Goal: Information Seeking & Learning: Learn about a topic

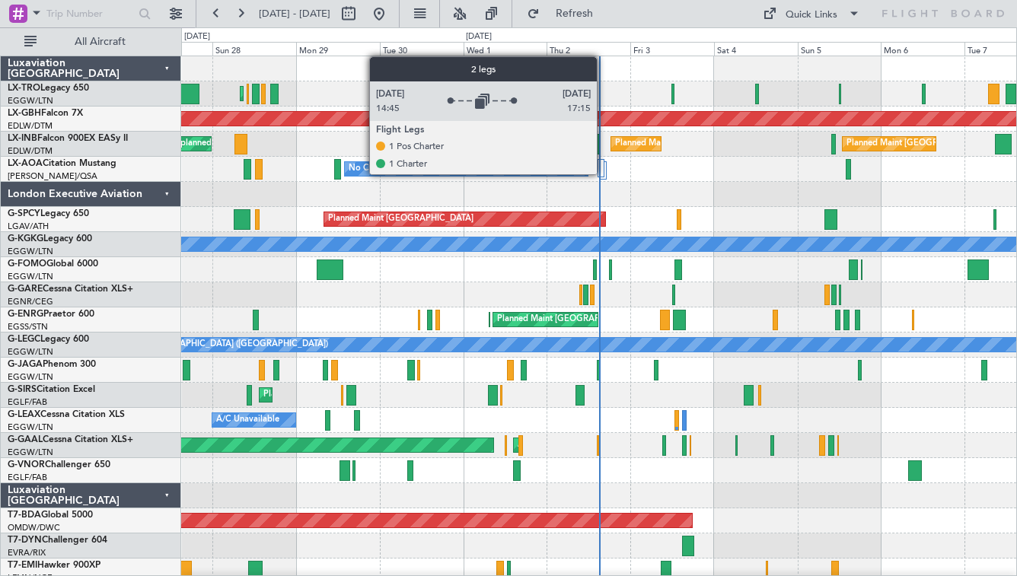
click at [604, 174] on div at bounding box center [601, 168] width 7 height 18
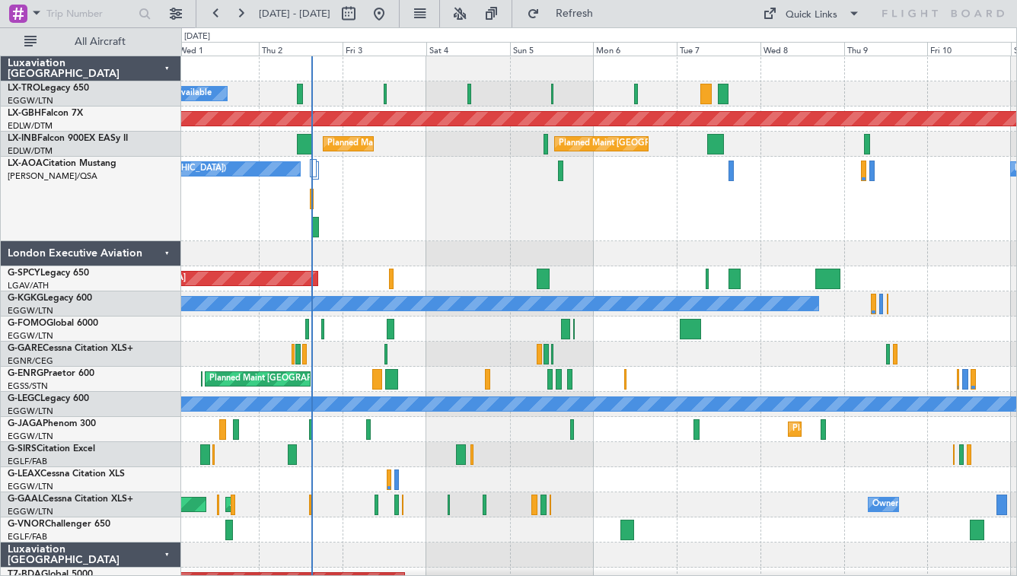
click at [502, 226] on div "No Crew Antwerp ([GEOGRAPHIC_DATA]) No Crew [GEOGRAPHIC_DATA] ([GEOGRAPHIC_DATA…" at bounding box center [598, 199] width 835 height 84
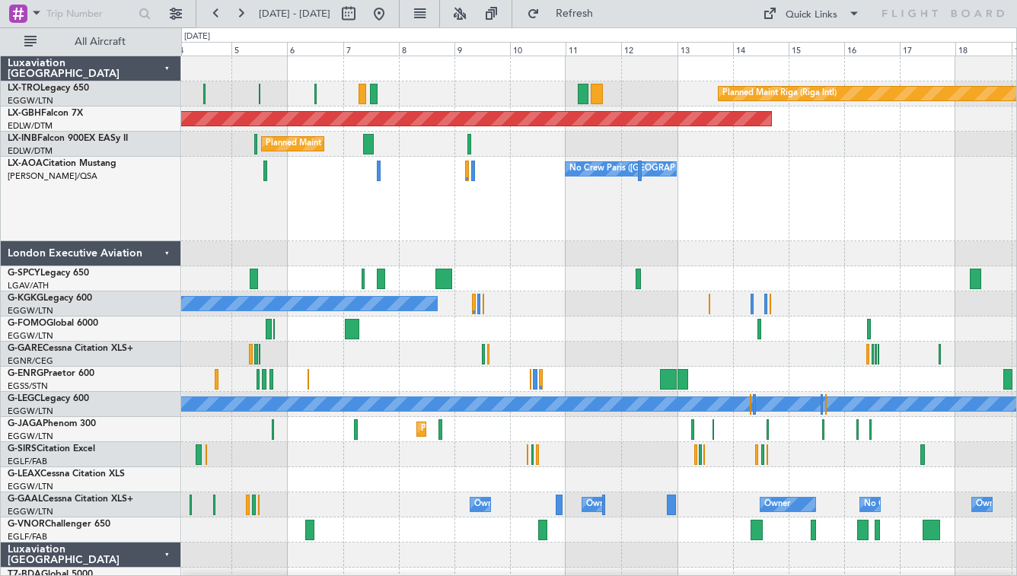
click at [596, 209] on div "No Crew Paris ([GEOGRAPHIC_DATA]) No Crew [GEOGRAPHIC_DATA] ([GEOGRAPHIC_DATA])" at bounding box center [598, 199] width 835 height 84
